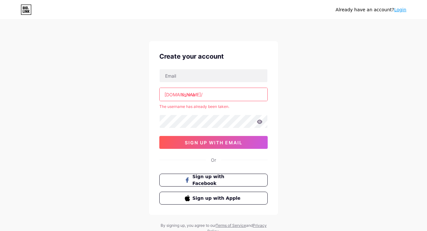
click at [217, 96] on input "tishina" at bounding box center [214, 94] width 108 height 13
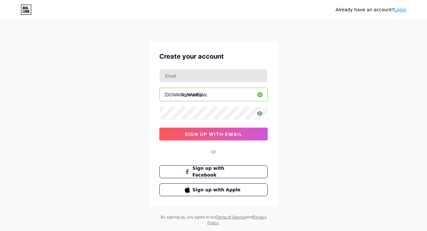
type input "tishinamusic"
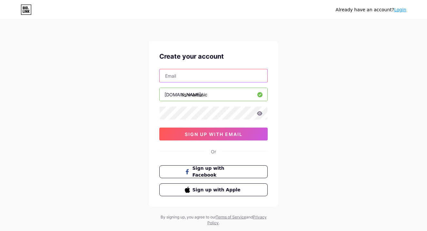
click at [171, 75] on input "text" at bounding box center [214, 75] width 108 height 13
type input "[EMAIL_ADDRESS][DOMAIN_NAME]"
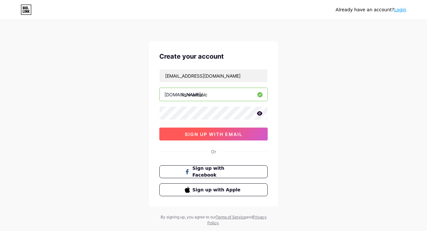
click at [221, 133] on span "sign up with email" at bounding box center [214, 134] width 58 height 5
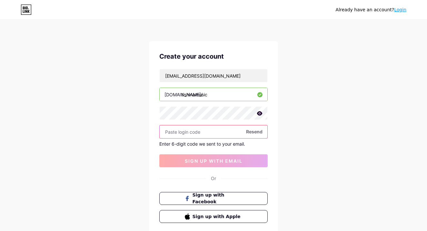
click at [173, 133] on input "text" at bounding box center [214, 132] width 108 height 13
click at [171, 130] on input "text" at bounding box center [214, 132] width 108 height 13
click at [183, 129] on input "text" at bounding box center [214, 132] width 108 height 13
click at [169, 132] on input "text" at bounding box center [214, 132] width 108 height 13
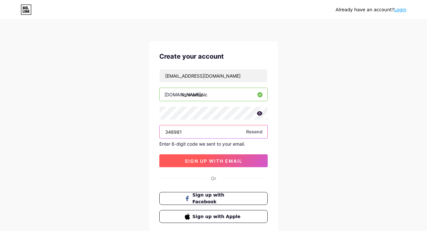
type input "348981"
click at [231, 160] on span "sign up with email" at bounding box center [214, 160] width 58 height 5
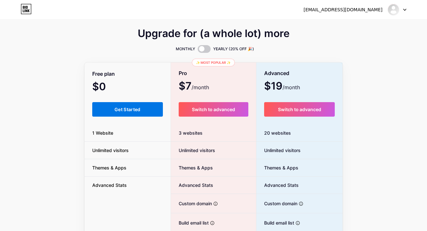
click at [113, 111] on button "Get Started" at bounding box center [127, 109] width 71 height 15
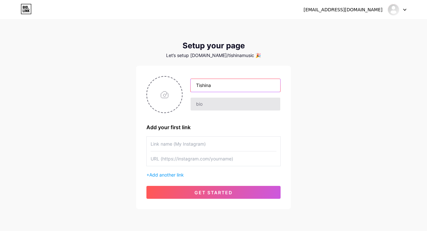
type input "Tishina"
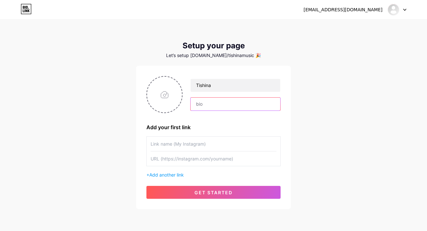
click at [238, 106] on input "text" at bounding box center [236, 104] width 90 height 13
click at [164, 93] on input "file" at bounding box center [164, 95] width 35 height 36
type input "C:\fakepath\P1084481_1.jpg"
click at [211, 106] on input "text" at bounding box center [236, 104] width 90 height 13
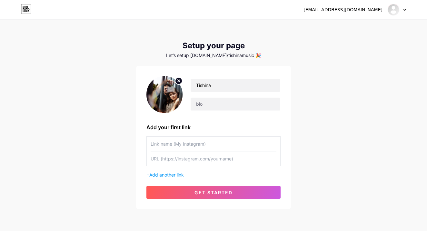
click at [211, 124] on div "Add your first link" at bounding box center [214, 128] width 134 height 8
click at [225, 87] on input "Tishina" at bounding box center [236, 85] width 90 height 13
type input "TISHINA"
paste input "[URL][DOMAIN_NAME]"
type input "[URL][DOMAIN_NAME]"
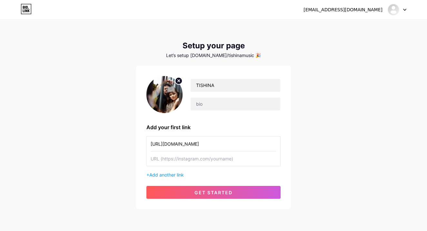
click at [199, 160] on input "text" at bounding box center [214, 159] width 126 height 15
click at [160, 176] on span "Add another link" at bounding box center [166, 174] width 35 height 5
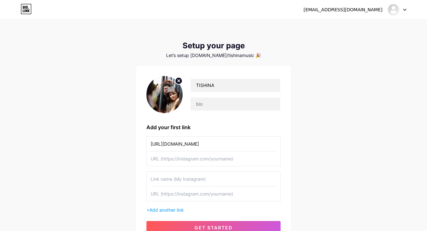
click at [202, 157] on input "text" at bounding box center [214, 159] width 126 height 15
paste input "[URL][DOMAIN_NAME]"
type input "[URL][DOMAIN_NAME]"
click at [195, 142] on input "[URL][DOMAIN_NAME]" at bounding box center [214, 144] width 126 height 15
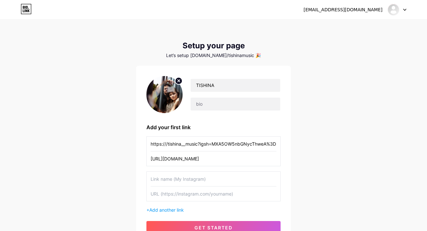
drag, startPoint x: 230, startPoint y: 143, endPoint x: 149, endPoint y: 142, distance: 81.0
click at [149, 142] on div "https:///tishina__music?igsh=MXA5OW5nbGNycThweA%3D%3D&utm_source=qr [URL][DOMAI…" at bounding box center [214, 152] width 134 height 30
click at [244, 148] on input "W5nbGNycThweA%3D%3D&utm_source=qr" at bounding box center [214, 144] width 126 height 15
type input "W"
type input "Instagram"
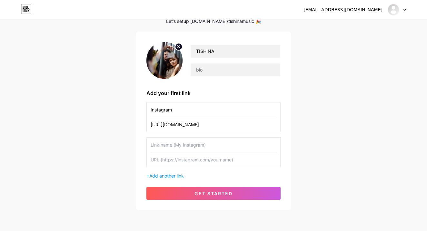
scroll to position [35, 0]
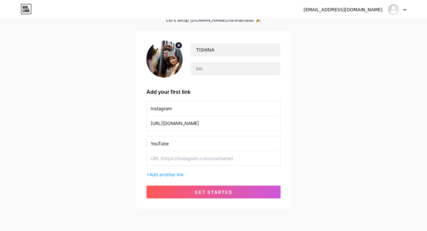
type input "YouTube"
click at [186, 159] on input "text" at bounding box center [214, 158] width 126 height 15
click at [156, 159] on input "text" at bounding box center [214, 158] width 126 height 15
paste input "[URL][DOMAIN_NAME]"
type input "[URL][DOMAIN_NAME]"
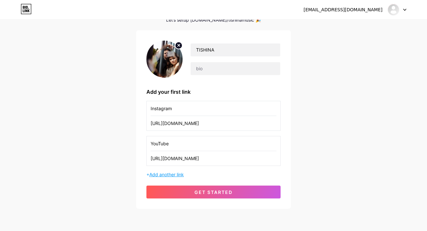
click at [165, 175] on span "Add another link" at bounding box center [166, 174] width 35 height 5
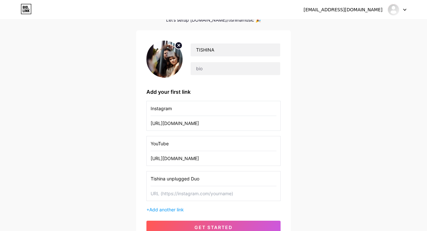
type input "Tishina unplugged Duo"
click at [177, 197] on input "text" at bounding box center [214, 194] width 126 height 15
paste input "[URL][DOMAIN_NAME]"
type input "[URL][DOMAIN_NAME]"
click at [162, 210] on span "Add another link" at bounding box center [166, 209] width 35 height 5
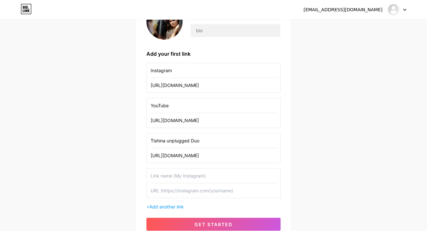
scroll to position [76, 0]
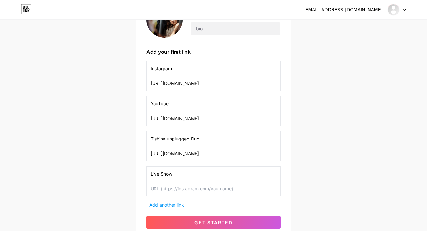
type input "Live Show"
click at [171, 190] on input "text" at bounding box center [214, 189] width 126 height 15
paste input "[URL][DOMAIN_NAME]"
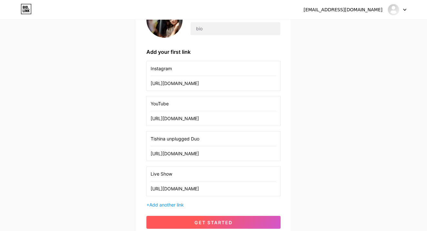
type input "[URL][DOMAIN_NAME]"
click at [228, 226] on button "get started" at bounding box center [214, 222] width 134 height 13
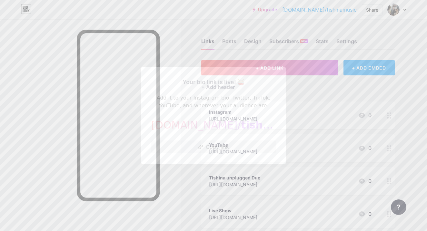
click at [215, 145] on button "Copy link" at bounding box center [213, 147] width 125 height 13
click at [388, 87] on div at bounding box center [213, 115] width 427 height 231
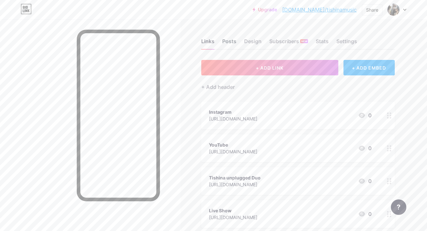
click at [230, 41] on div "Posts" at bounding box center [229, 43] width 14 height 12
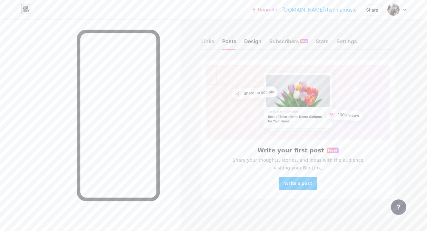
click at [251, 42] on div "Design" at bounding box center [252, 43] width 17 height 12
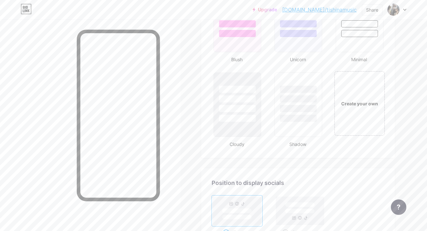
scroll to position [715, 0]
click at [354, 110] on div "Create your own" at bounding box center [360, 103] width 52 height 66
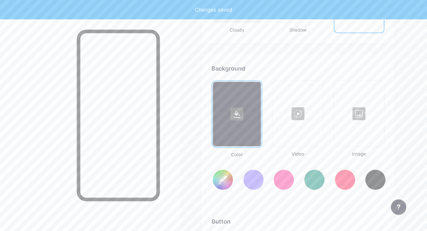
scroll to position [857, 0]
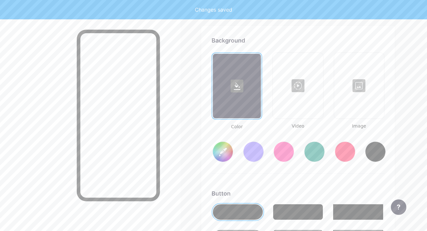
click at [354, 110] on div at bounding box center [359, 86] width 49 height 65
type input "#ffffff"
type input "#000000"
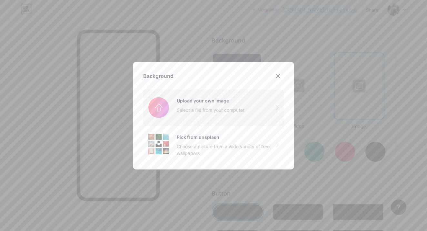
click at [162, 108] on input "file" at bounding box center [213, 108] width 141 height 36
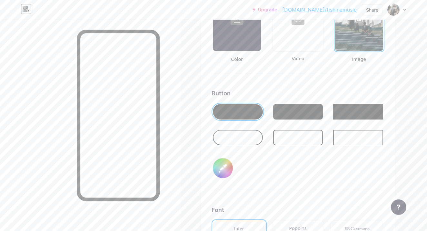
scroll to position [923, 0]
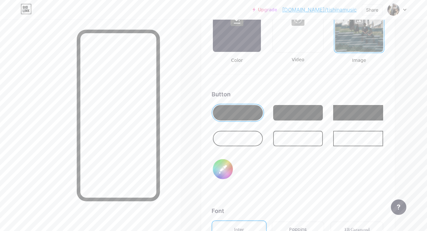
click at [292, 141] on div at bounding box center [298, 138] width 50 height 15
click at [241, 137] on div at bounding box center [238, 138] width 50 height 15
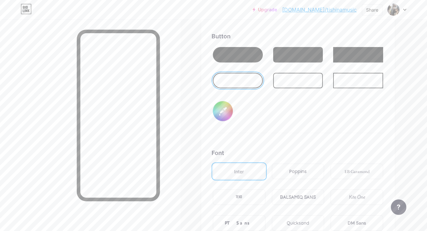
scroll to position [981, 0]
click at [251, 53] on div at bounding box center [238, 54] width 50 height 15
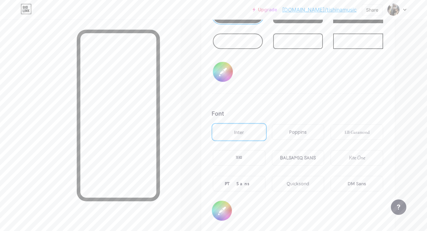
scroll to position [1020, 0]
click at [250, 181] on div "PT Sans" at bounding box center [239, 184] width 53 height 15
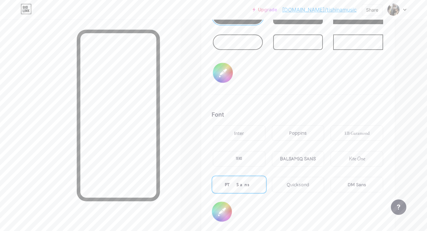
click at [361, 128] on div "EB Garamond" at bounding box center [357, 133] width 53 height 15
click at [361, 160] on div "Kite One" at bounding box center [357, 159] width 16 height 7
click at [246, 183] on div "PT Sans" at bounding box center [239, 185] width 28 height 7
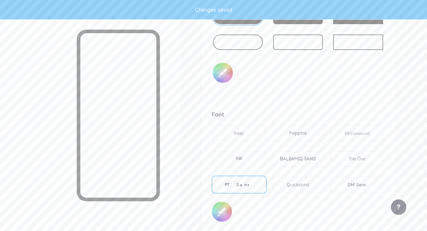
click at [242, 161] on div "TEKO" at bounding box center [239, 159] width 6 height 7
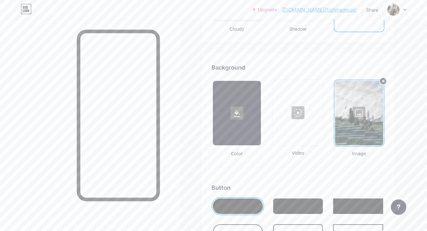
scroll to position [829, 0]
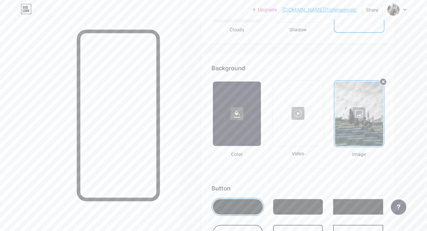
click at [371, 120] on div at bounding box center [359, 114] width 48 height 65
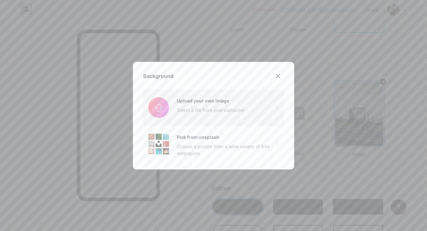
click at [221, 105] on input "file" at bounding box center [213, 108] width 141 height 36
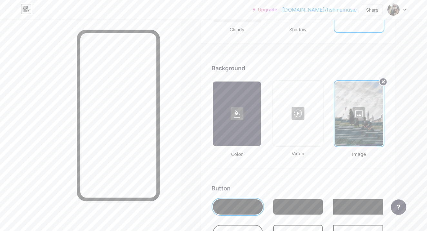
click at [383, 84] on circle at bounding box center [384, 82] width 8 height 8
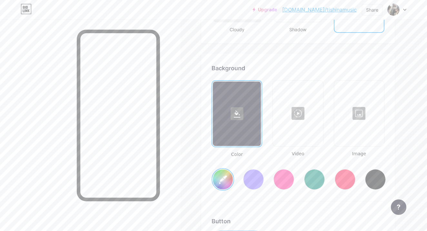
click at [360, 116] on div at bounding box center [359, 113] width 49 height 65
type input "#ffffff"
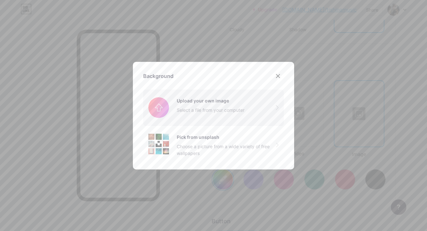
click at [188, 106] on input "file" at bounding box center [213, 108] width 141 height 36
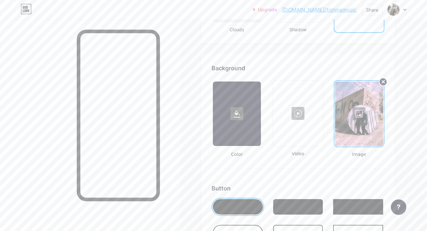
click at [383, 80] on circle at bounding box center [384, 82] width 8 height 8
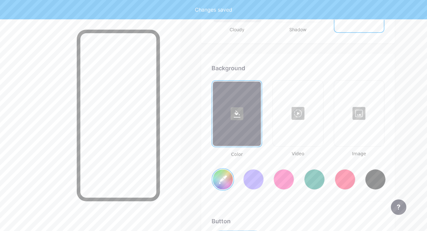
type input "#ffffff"
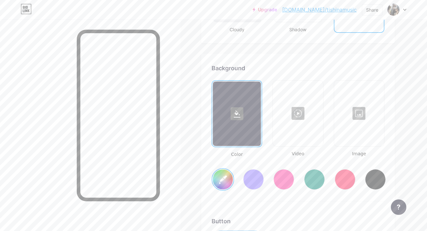
click at [355, 113] on div at bounding box center [359, 113] width 49 height 65
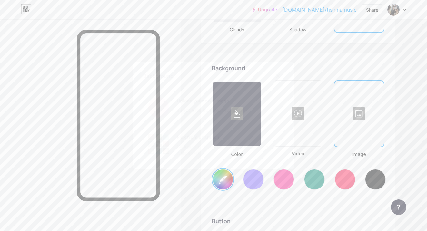
click at [219, 114] on input "file" at bounding box center [213, 108] width 141 height 36
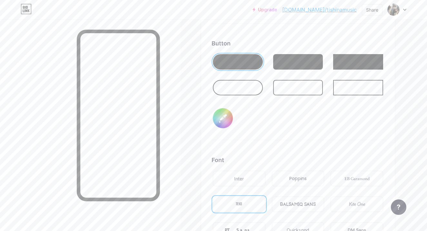
scroll to position [974, 0]
click at [224, 119] on input "#000000" at bounding box center [223, 118] width 20 height 20
click at [223, 118] on input "#ffffff" at bounding box center [223, 118] width 20 height 20
click at [220, 120] on input "#f9d3e0" at bounding box center [223, 118] width 20 height 20
click at [223, 123] on input "#f8fadb" at bounding box center [223, 118] width 20 height 20
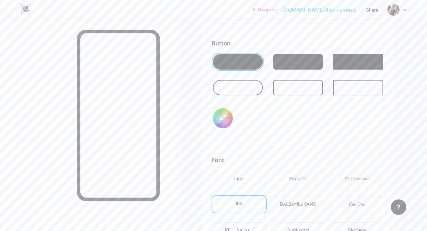
click at [220, 118] on input "#919191" at bounding box center [223, 118] width 20 height 20
click at [222, 119] on input "#fefcdd" at bounding box center [223, 118] width 20 height 20
click at [220, 125] on input "#ad3e00" at bounding box center [223, 118] width 20 height 20
click at [222, 117] on input "#c4bc00" at bounding box center [223, 118] width 20 height 20
click at [222, 112] on input "#b92d5d" at bounding box center [223, 118] width 20 height 20
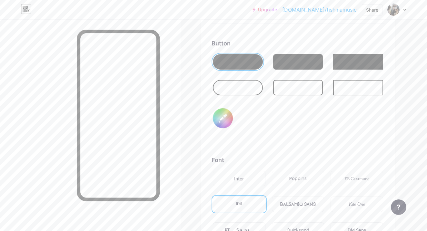
click at [217, 109] on input "#e392fe" at bounding box center [223, 118] width 20 height 20
click at [221, 121] on input "#d9cafe" at bounding box center [223, 118] width 20 height 20
type input "#fefcdd"
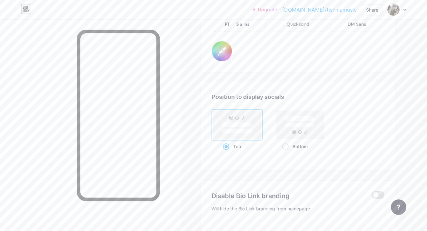
scroll to position [1181, 0]
click at [286, 144] on span at bounding box center [285, 146] width 6 height 6
click at [286, 152] on input "Bottom" at bounding box center [284, 154] width 4 height 4
radio input "true"
click at [224, 145] on span at bounding box center [226, 146] width 6 height 6
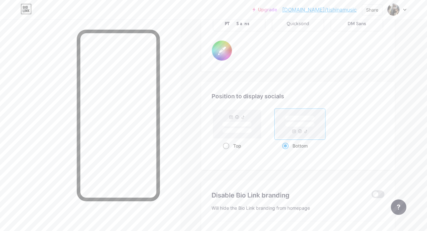
click at [224, 152] on input "Top" at bounding box center [225, 154] width 4 height 4
radio input "true"
click at [284, 147] on span at bounding box center [285, 146] width 6 height 6
click at [284, 152] on input "Bottom" at bounding box center [284, 154] width 4 height 4
radio input "true"
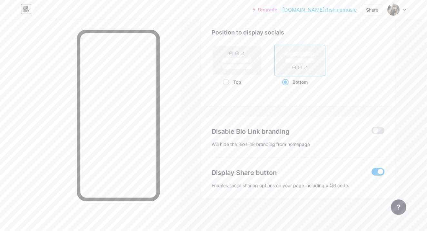
scroll to position [1245, 0]
click at [376, 127] on span at bounding box center [378, 131] width 13 height 8
click at [372, 132] on input "checkbox" at bounding box center [372, 132] width 0 height 0
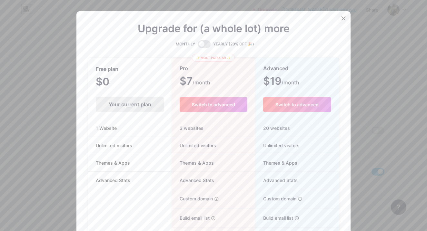
click at [342, 17] on icon at bounding box center [344, 18] width 4 height 4
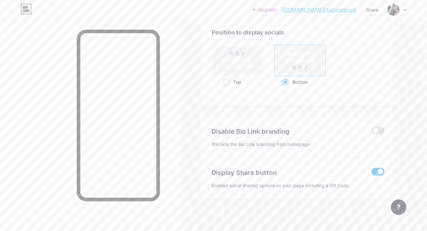
click at [380, 172] on span at bounding box center [378, 172] width 13 height 8
click at [372, 174] on input "checkbox" at bounding box center [372, 174] width 0 height 0
click at [380, 172] on span at bounding box center [378, 172] width 13 height 8
click at [372, 174] on input "checkbox" at bounding box center [372, 174] width 0 height 0
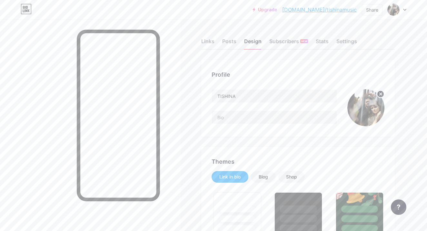
scroll to position [0, 0]
click at [283, 43] on div "Subscribers NEW" at bounding box center [288, 43] width 39 height 12
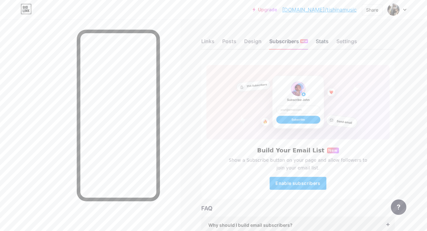
click at [329, 45] on div "Stats" at bounding box center [322, 43] width 13 height 12
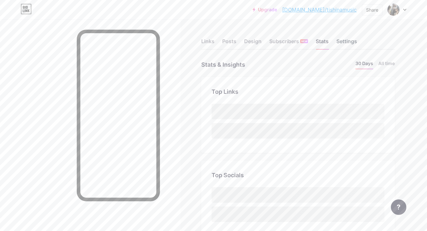
scroll to position [231, 427]
click at [350, 44] on div "Settings" at bounding box center [347, 43] width 21 height 12
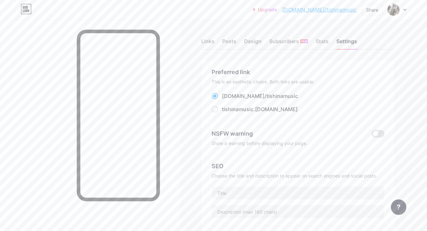
scroll to position [11, 0]
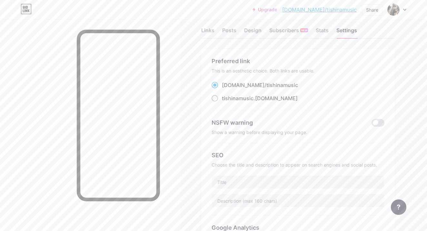
click at [213, 97] on span at bounding box center [215, 98] width 6 height 6
click at [222, 102] on input "tishinamusic .[DOMAIN_NAME]" at bounding box center [224, 104] width 4 height 4
radio input "true"
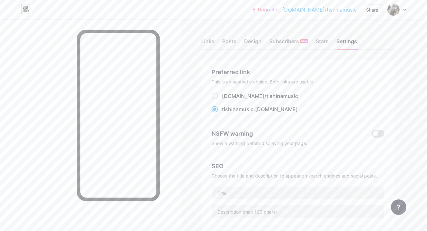
scroll to position [0, 0]
click at [229, 42] on div "Posts" at bounding box center [229, 43] width 14 height 12
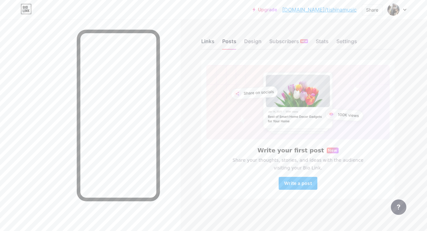
click at [204, 39] on div "Links" at bounding box center [207, 43] width 13 height 12
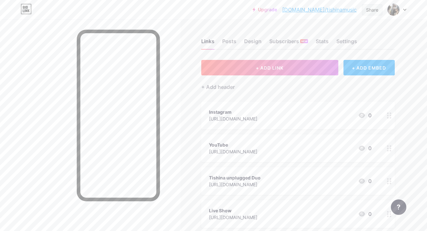
click at [373, 12] on div "Share" at bounding box center [372, 9] width 12 height 7
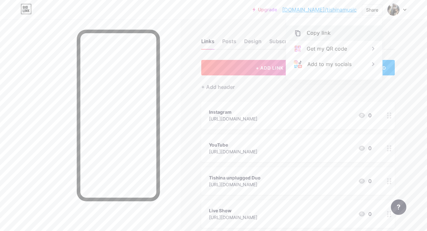
click at [319, 33] on div "Copy link" at bounding box center [319, 33] width 24 height 8
click at [409, 30] on div "Links Posts Design Subscribers NEW Stats Settings + ADD LINK + ADD EMBED + Add …" at bounding box center [211, 161] width 422 height 284
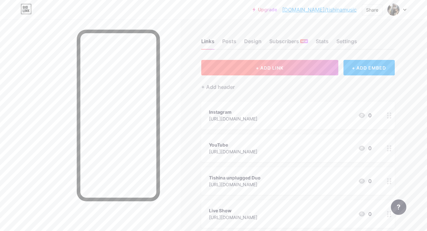
click at [289, 67] on button "+ ADD LINK" at bounding box center [269, 67] width 137 height 15
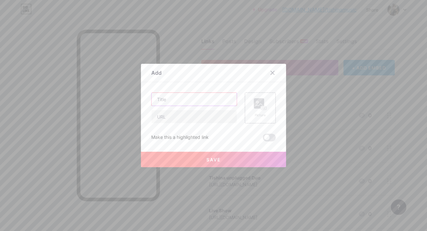
click at [180, 97] on input "text" at bounding box center [194, 99] width 85 height 13
click at [273, 72] on icon at bounding box center [273, 73] width 4 height 4
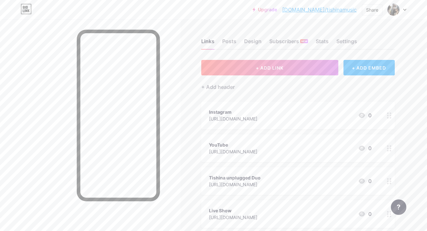
click at [392, 115] on div at bounding box center [389, 116] width 11 height 28
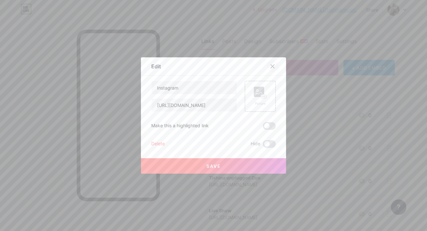
click at [273, 68] on icon at bounding box center [272, 66] width 5 height 5
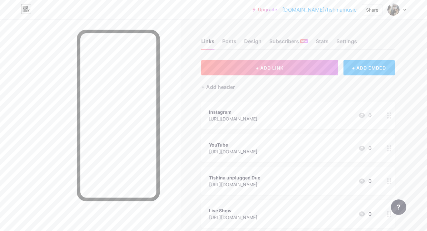
click at [375, 62] on div "+ ADD EMBED" at bounding box center [369, 67] width 51 height 15
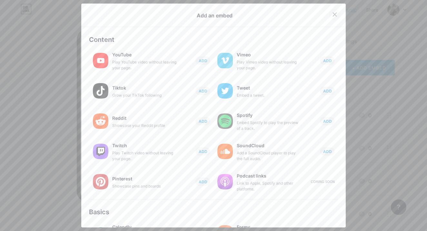
click at [333, 14] on icon at bounding box center [335, 15] width 4 height 4
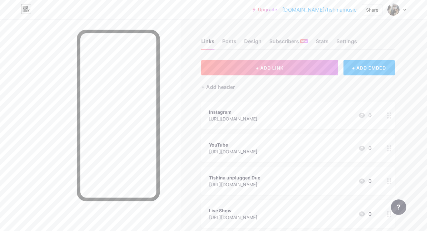
click at [324, 10] on link "[DOMAIN_NAME]/tishinamusic" at bounding box center [319, 10] width 75 height 8
